Goal: Information Seeking & Learning: Learn about a topic

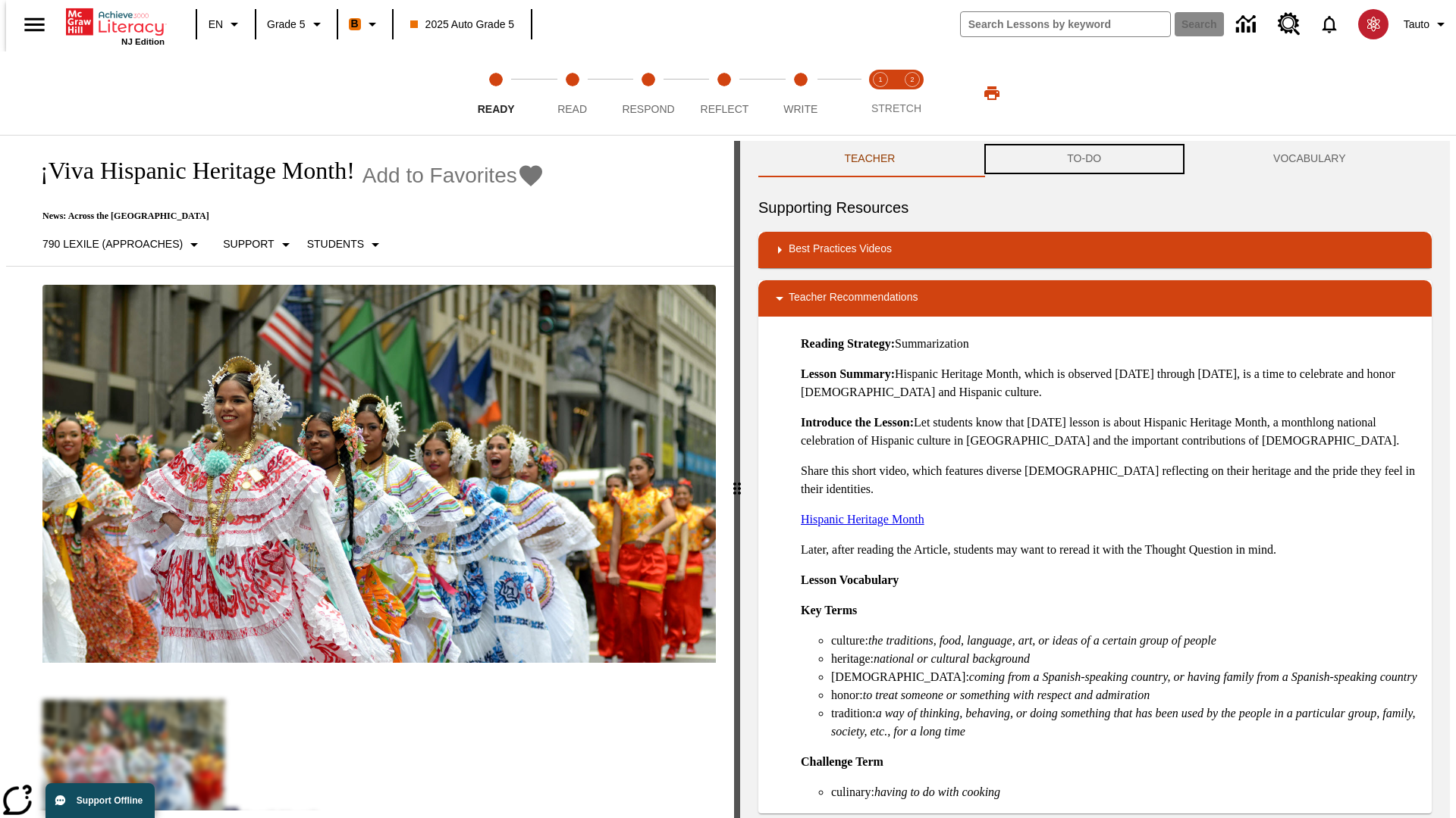
click at [1084, 160] on button "TO-DO" at bounding box center [1084, 160] width 206 height 37
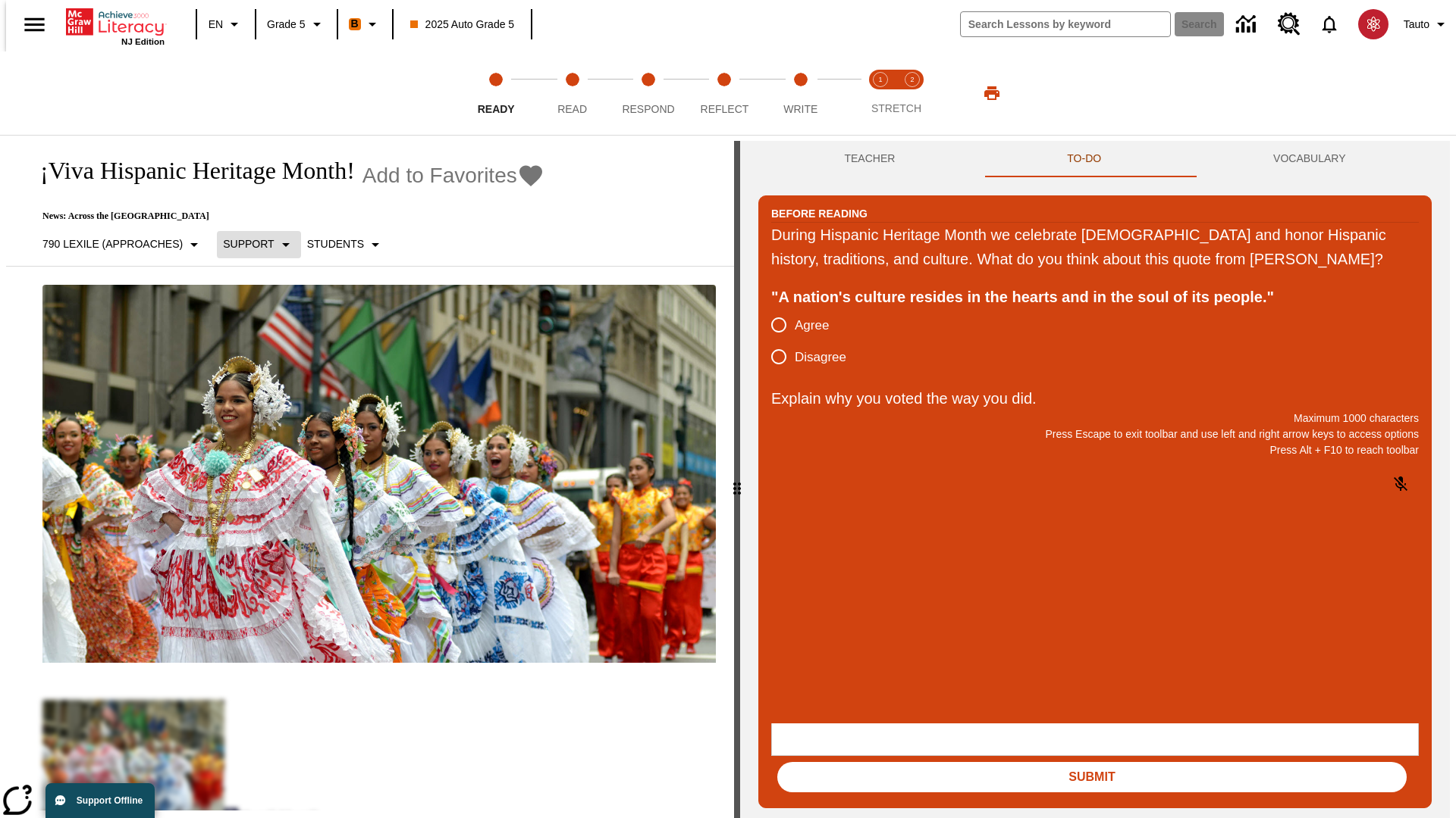
click at [251, 244] on p "Support" at bounding box center [248, 244] width 51 height 16
click at [267, 333] on p "Support" at bounding box center [267, 333] width 89 height 16
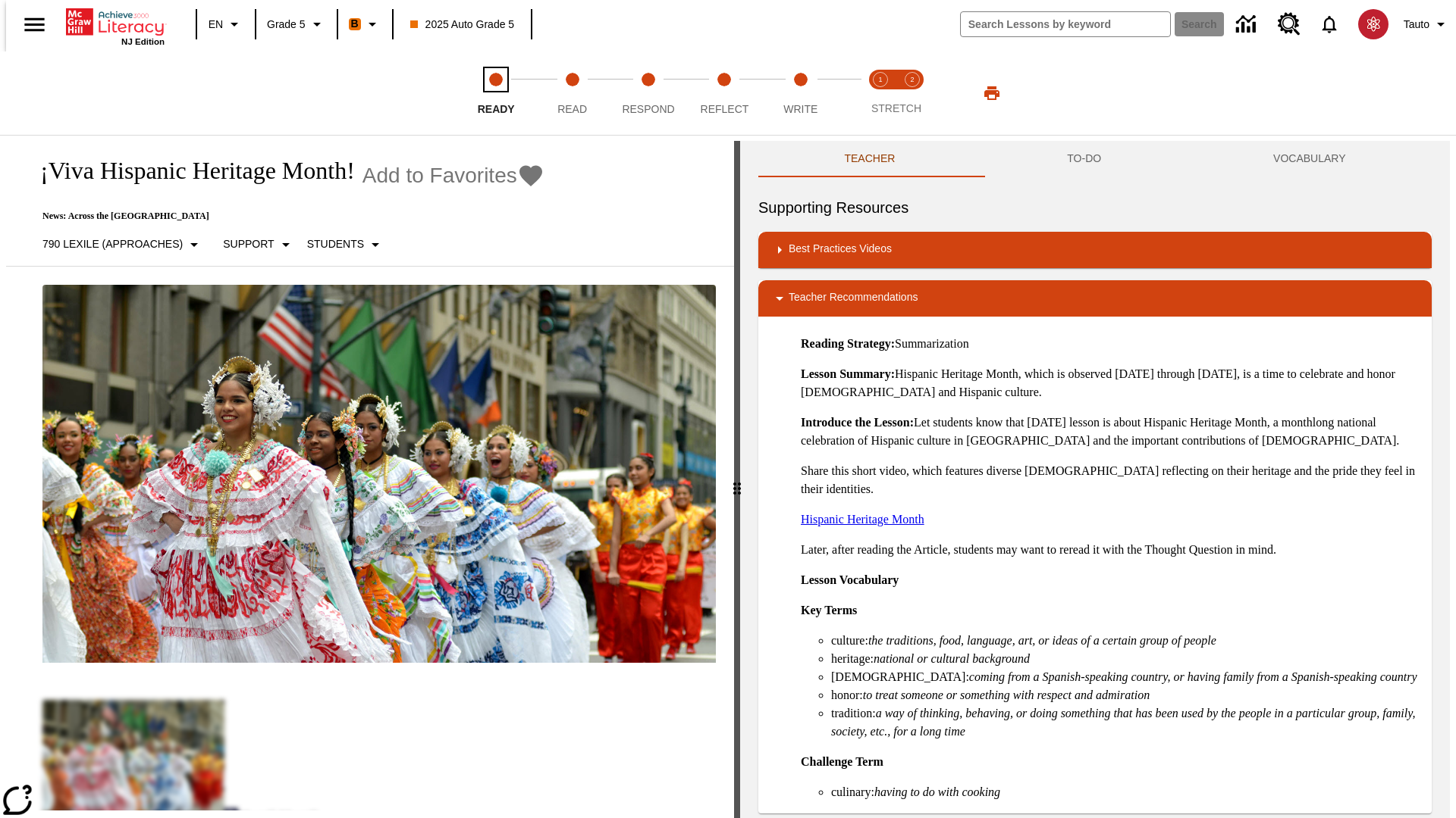
click at [496, 93] on span "Ready" at bounding box center [496, 103] width 38 height 27
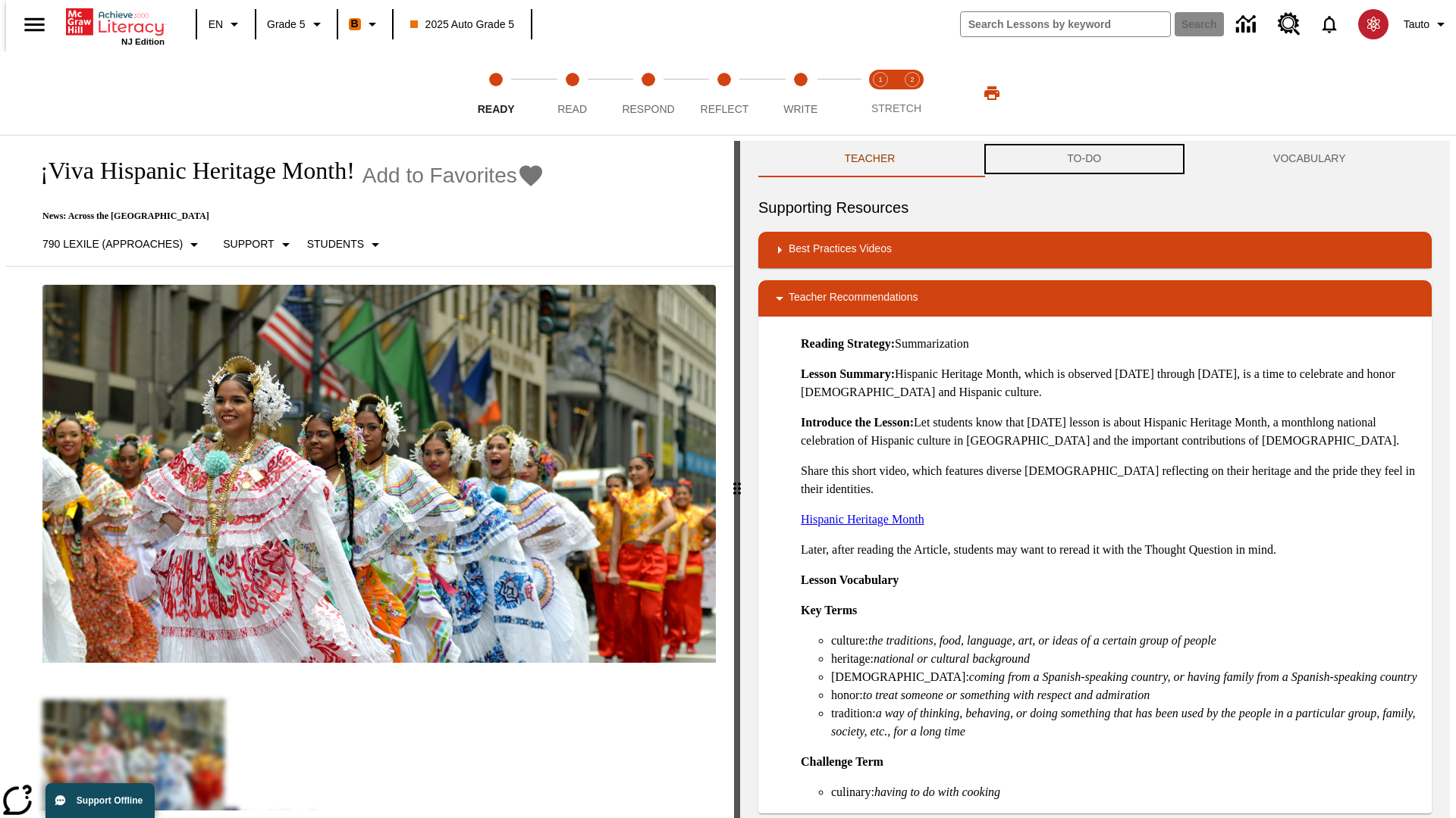
click at [1084, 160] on button "TO-DO" at bounding box center [1084, 160] width 206 height 37
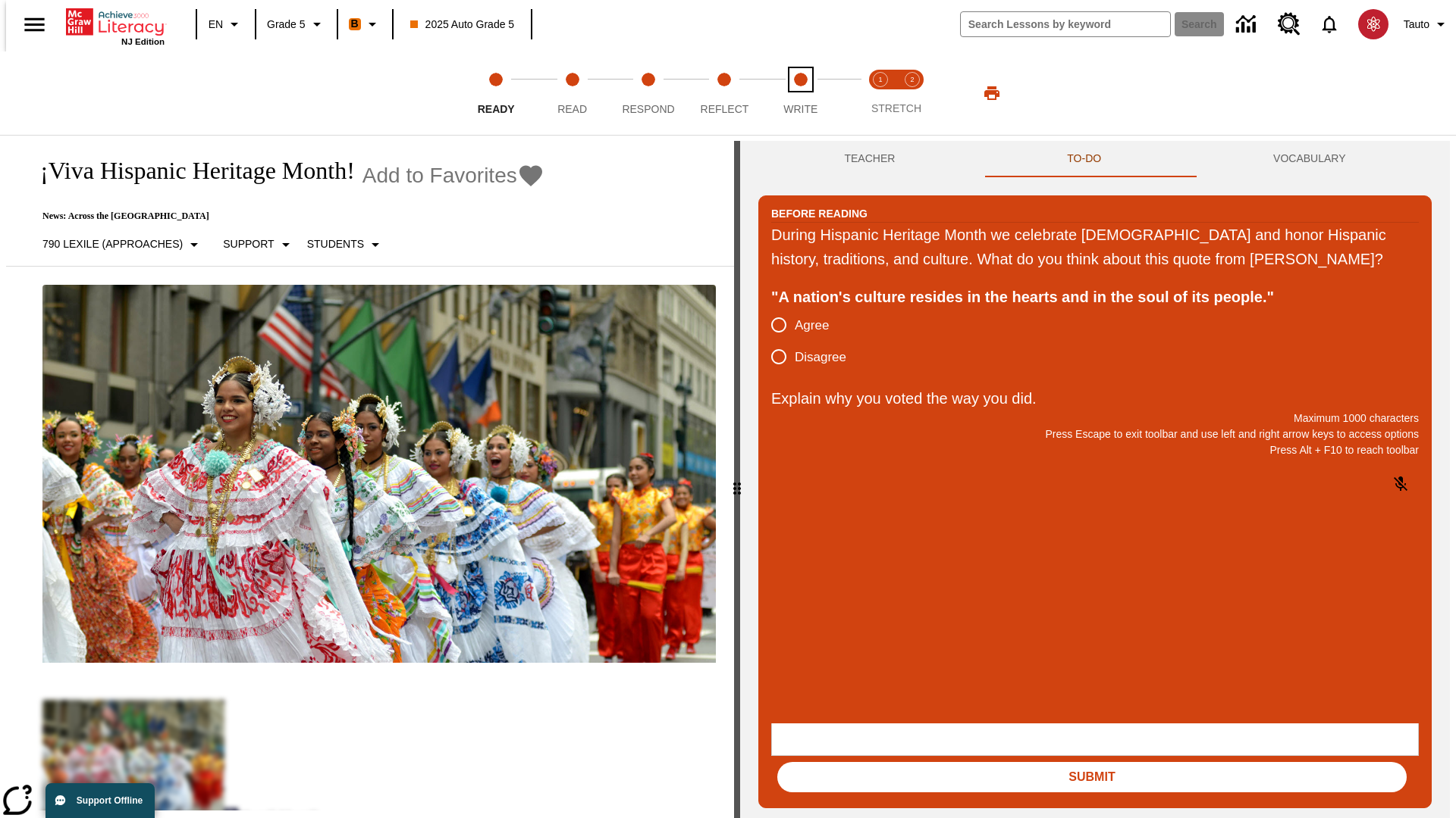
click at [800, 93] on span "Write" at bounding box center [799, 103] width 34 height 27
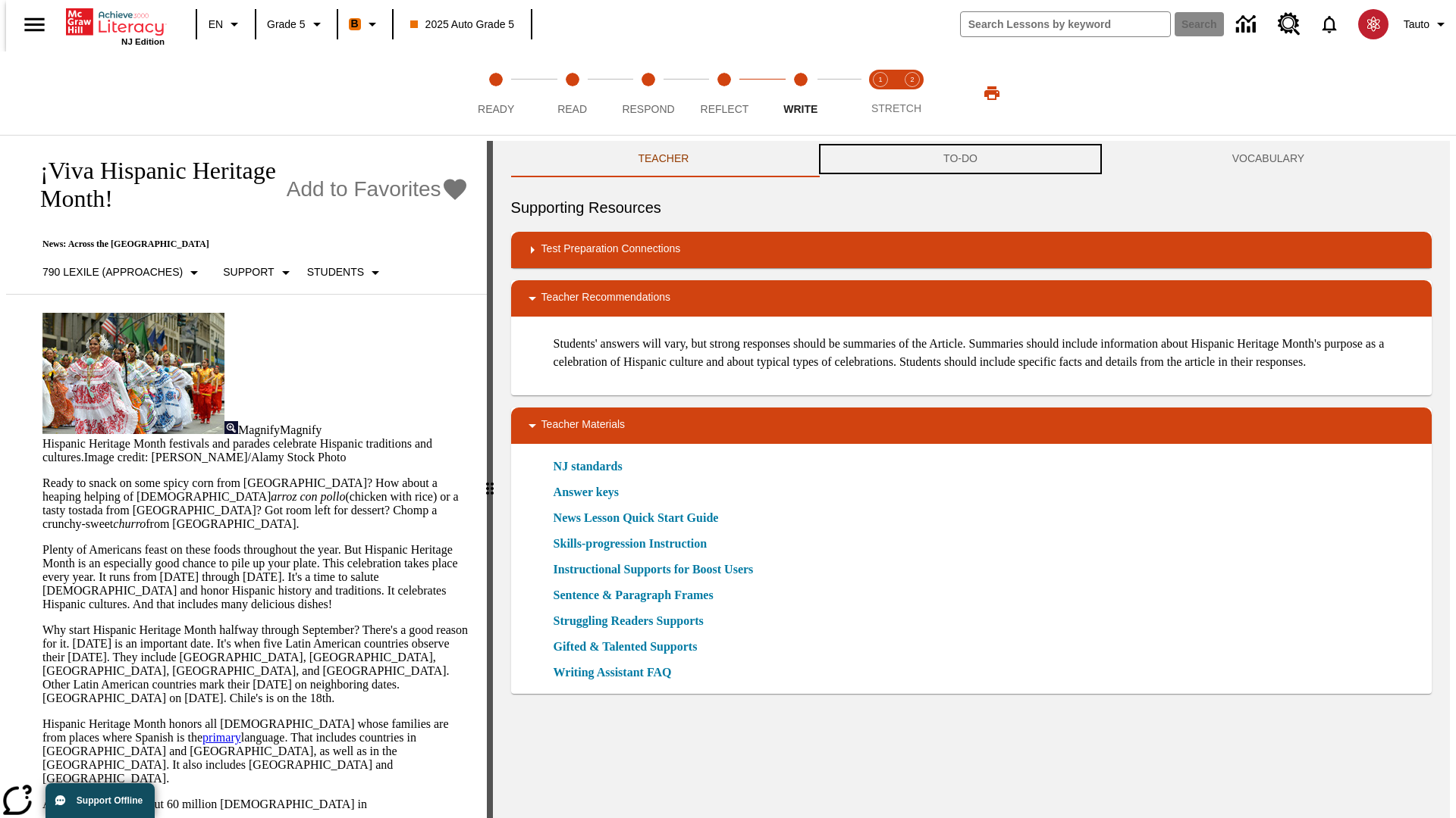
scroll to position [1, 0]
